Goal: Task Accomplishment & Management: Use online tool/utility

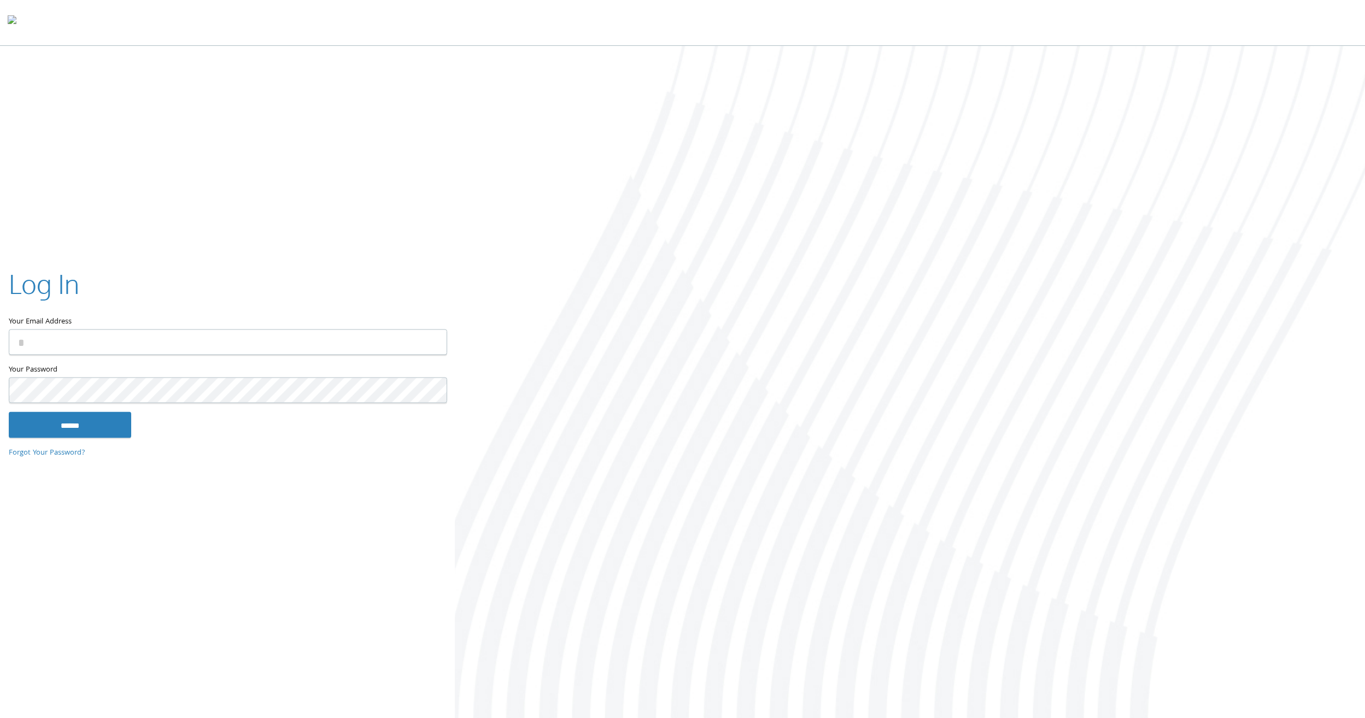
click at [215, 348] on input "Your Email Address" at bounding box center [228, 343] width 438 height 26
type input "**********"
click at [9, 412] on input "******" at bounding box center [70, 425] width 122 height 26
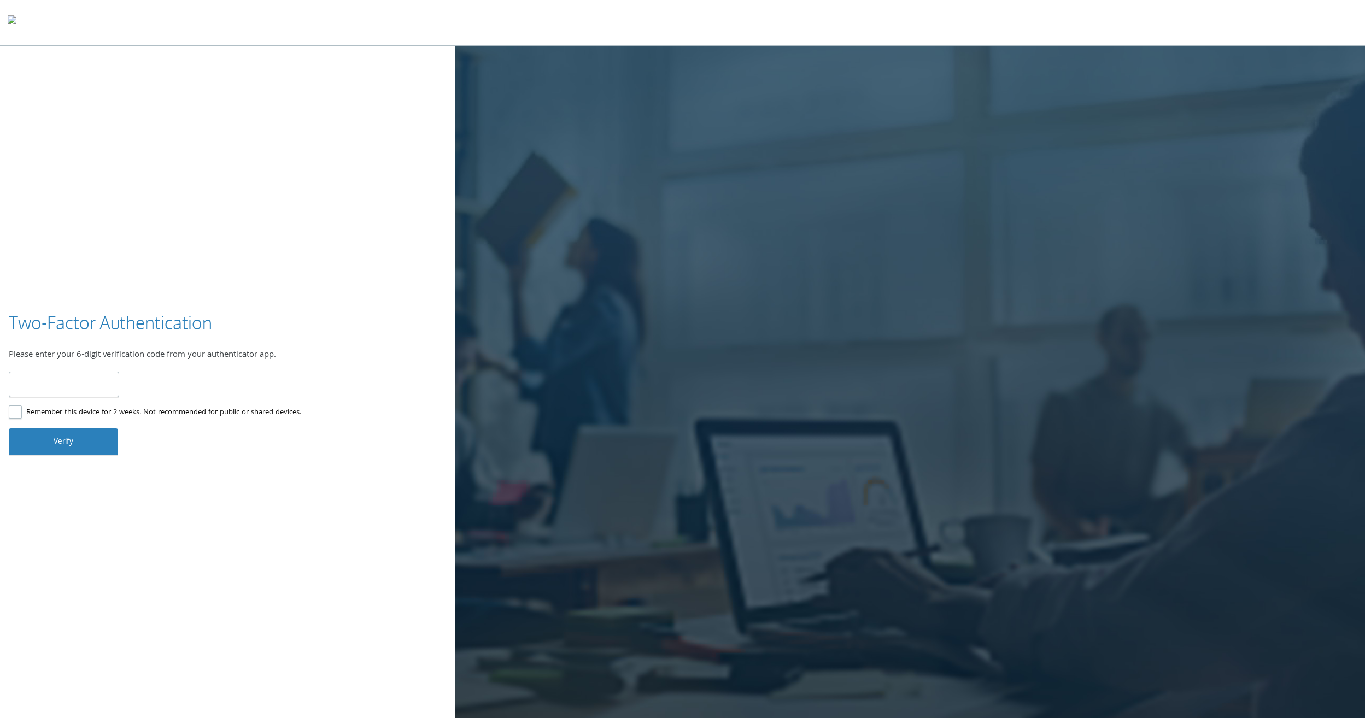
type input "******"
